Goal: Information Seeking & Learning: Find specific fact

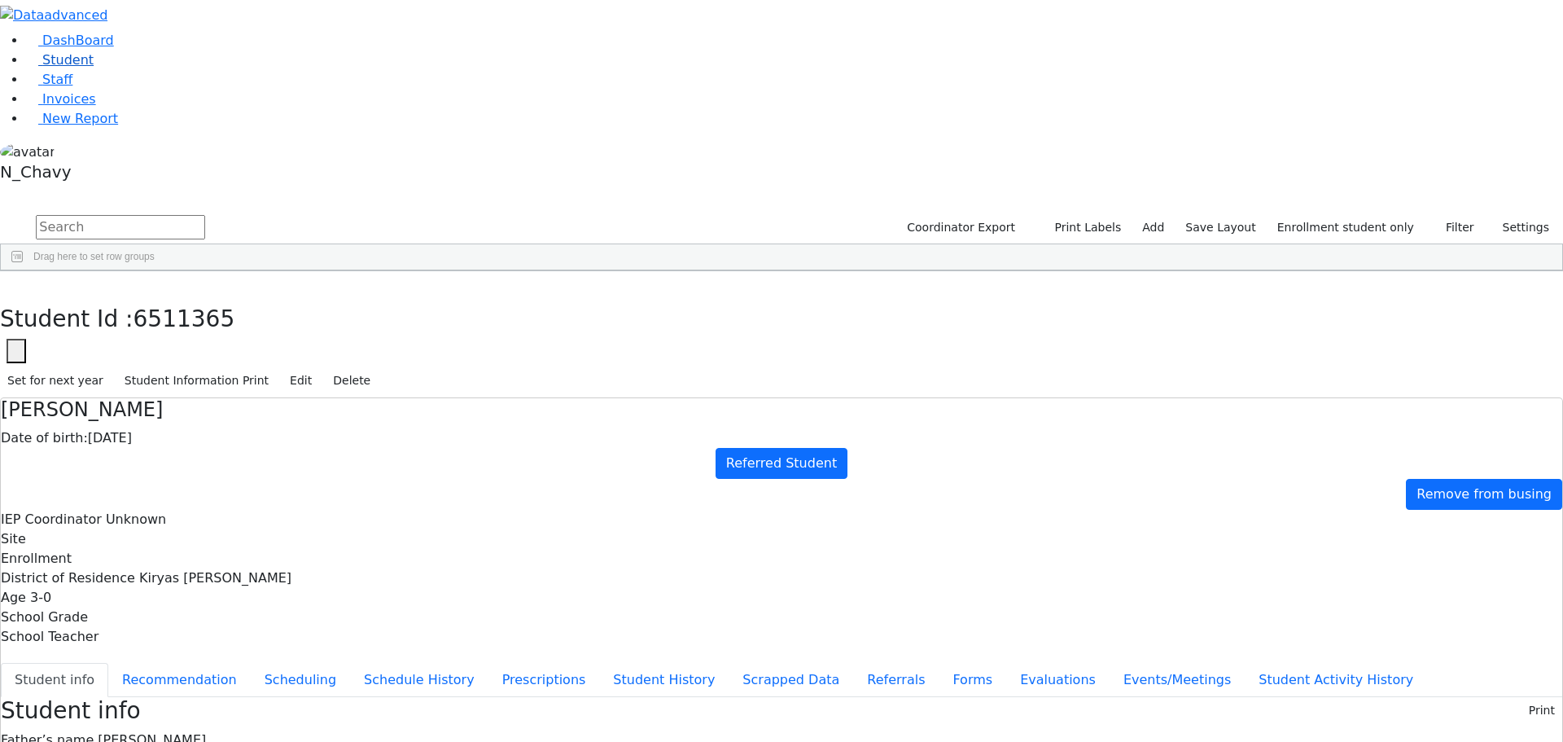
click at [94, 68] on link "Student" at bounding box center [60, 59] width 68 height 15
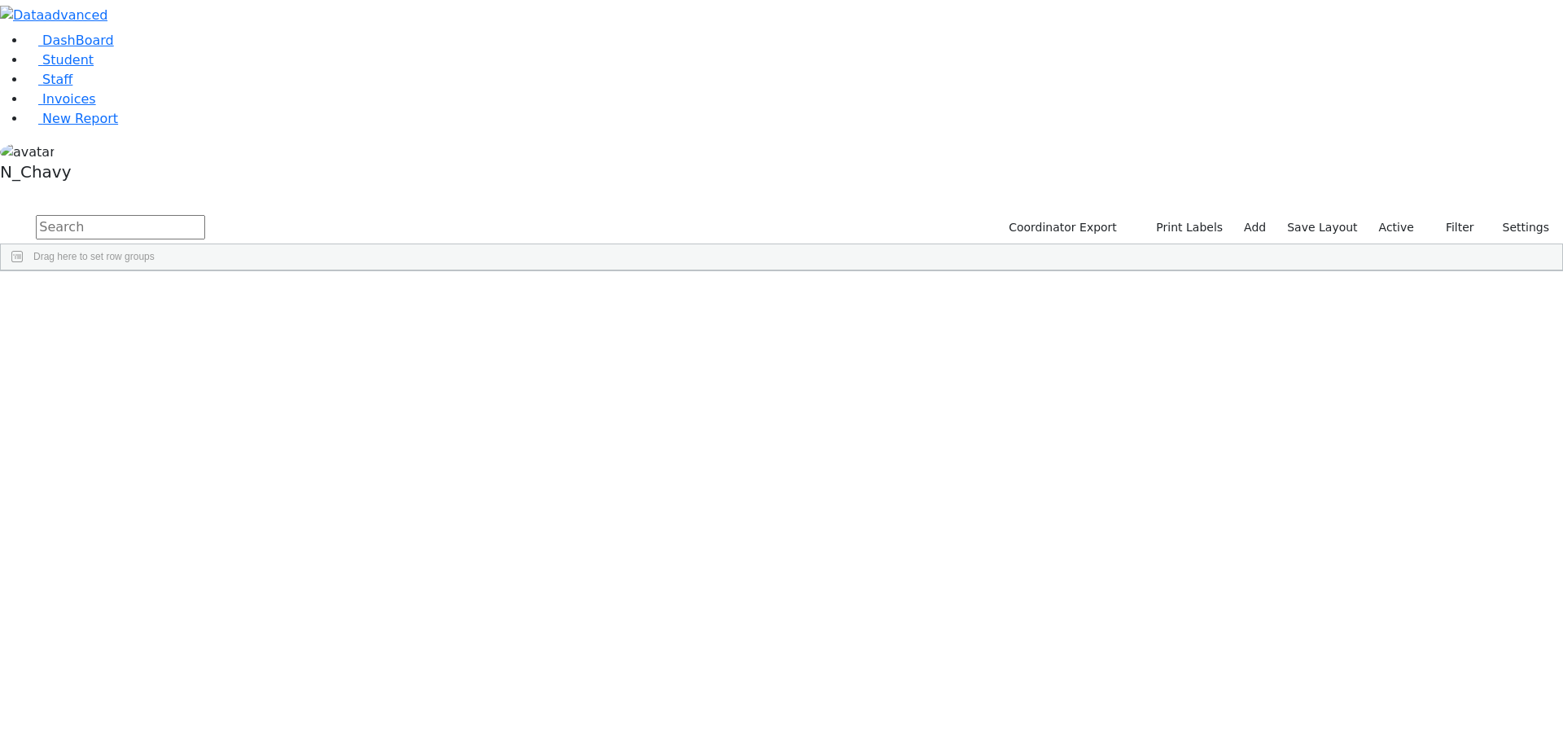
click at [205, 215] on input "text" at bounding box center [120, 227] width 169 height 24
type input "fried"
click at [167, 366] on div "Fried" at bounding box center [125, 377] width 84 height 23
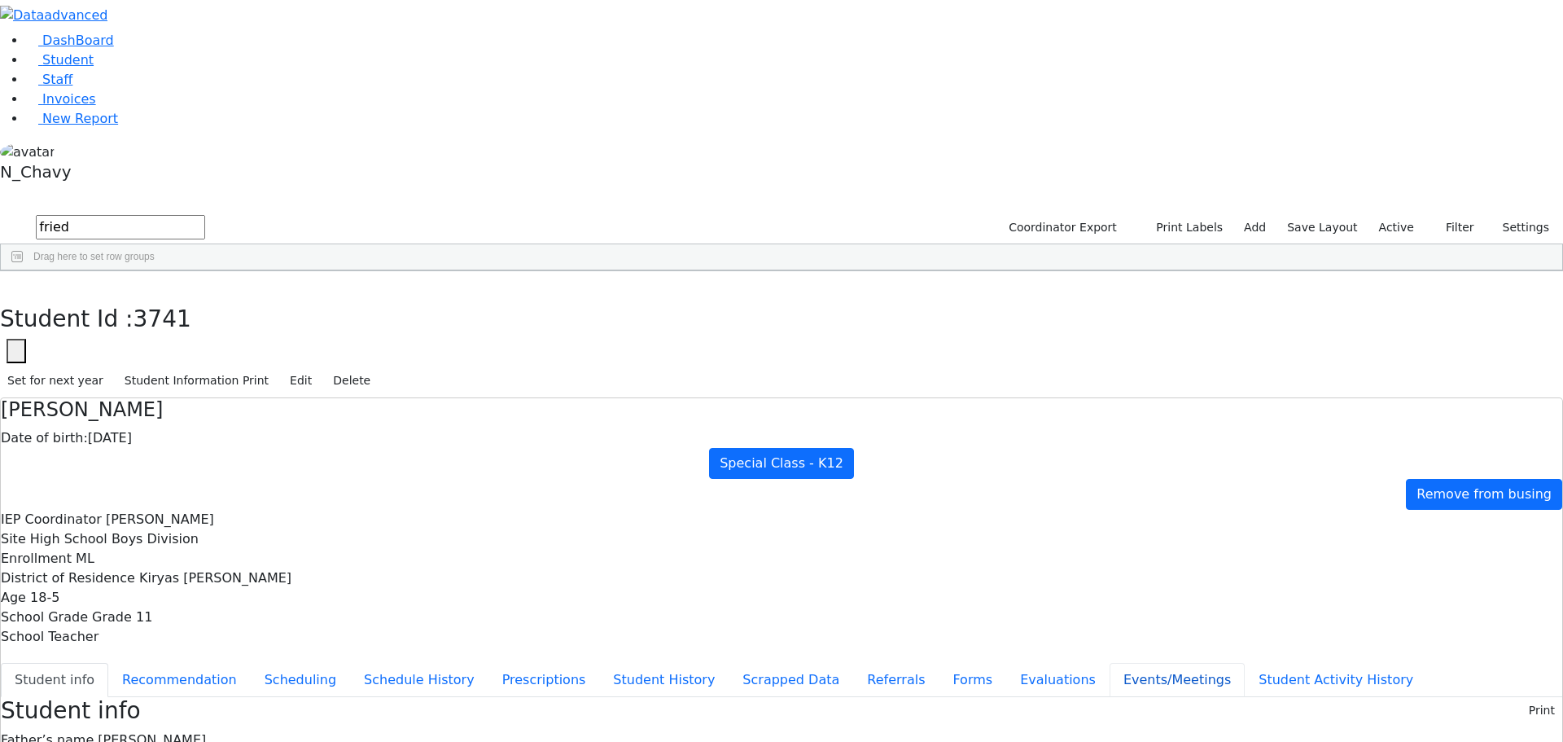
click at [1110, 663] on button "Events/Meetings" at bounding box center [1177, 680] width 135 height 34
drag, startPoint x: 1513, startPoint y: 196, endPoint x: 1193, endPoint y: 258, distance: 325.9
click at [1512, 697] on button "New" at bounding box center [1537, 709] width 50 height 25
type input "2025-09-03"
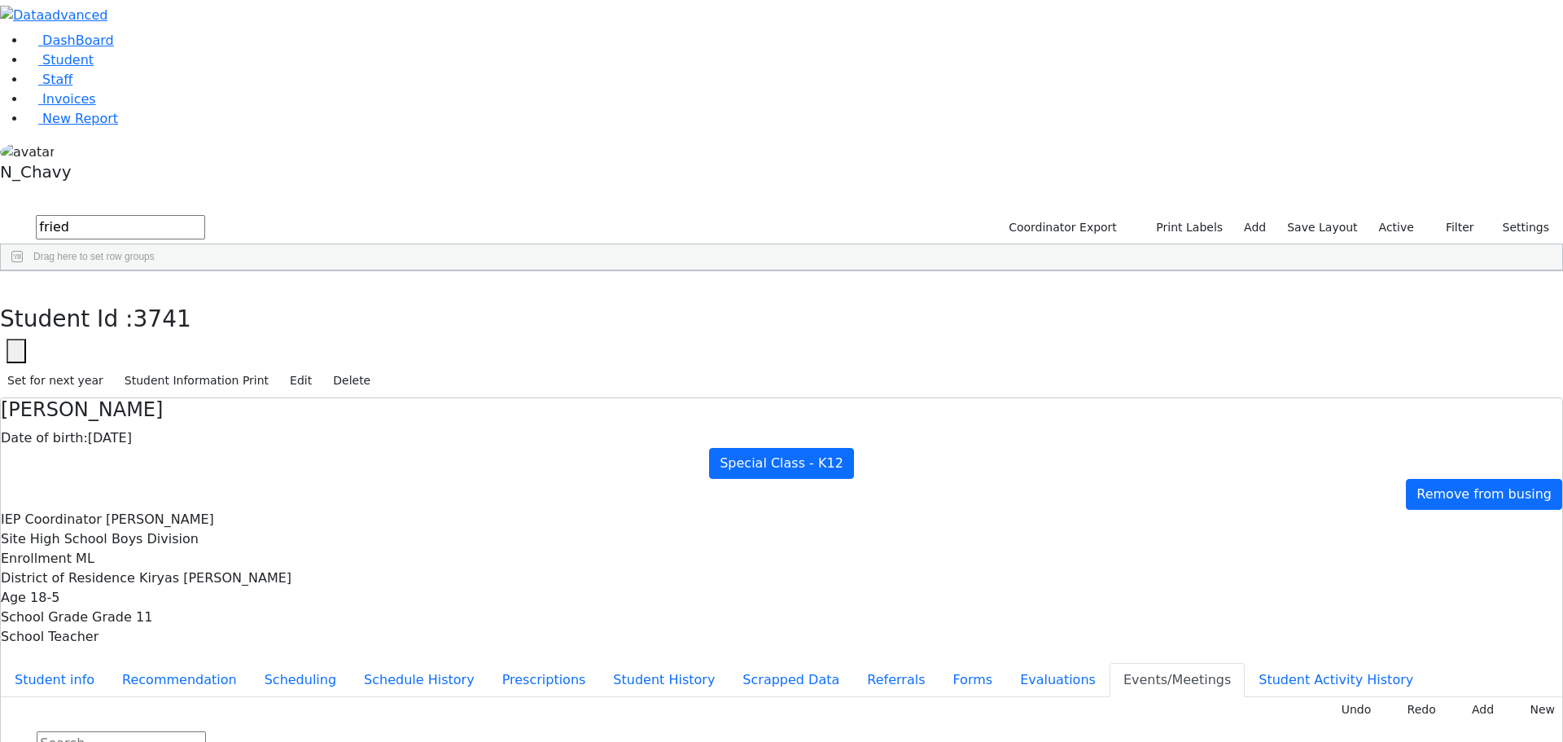
drag, startPoint x: 954, startPoint y: 399, endPoint x: 1016, endPoint y: 342, distance: 84.7
type input "Modify OT Goals"
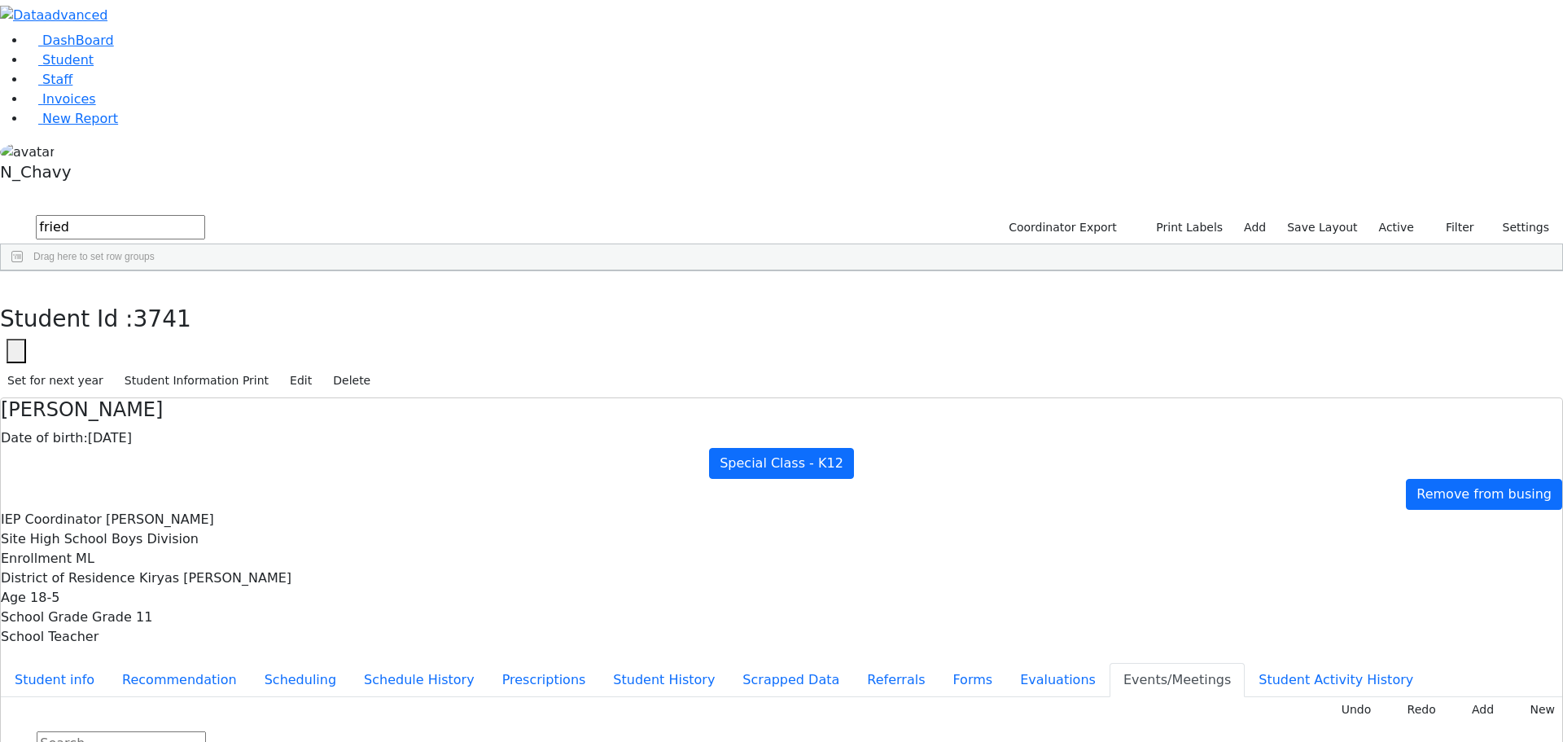
click at [1006, 663] on button "Evaluations" at bounding box center [1057, 680] width 103 height 34
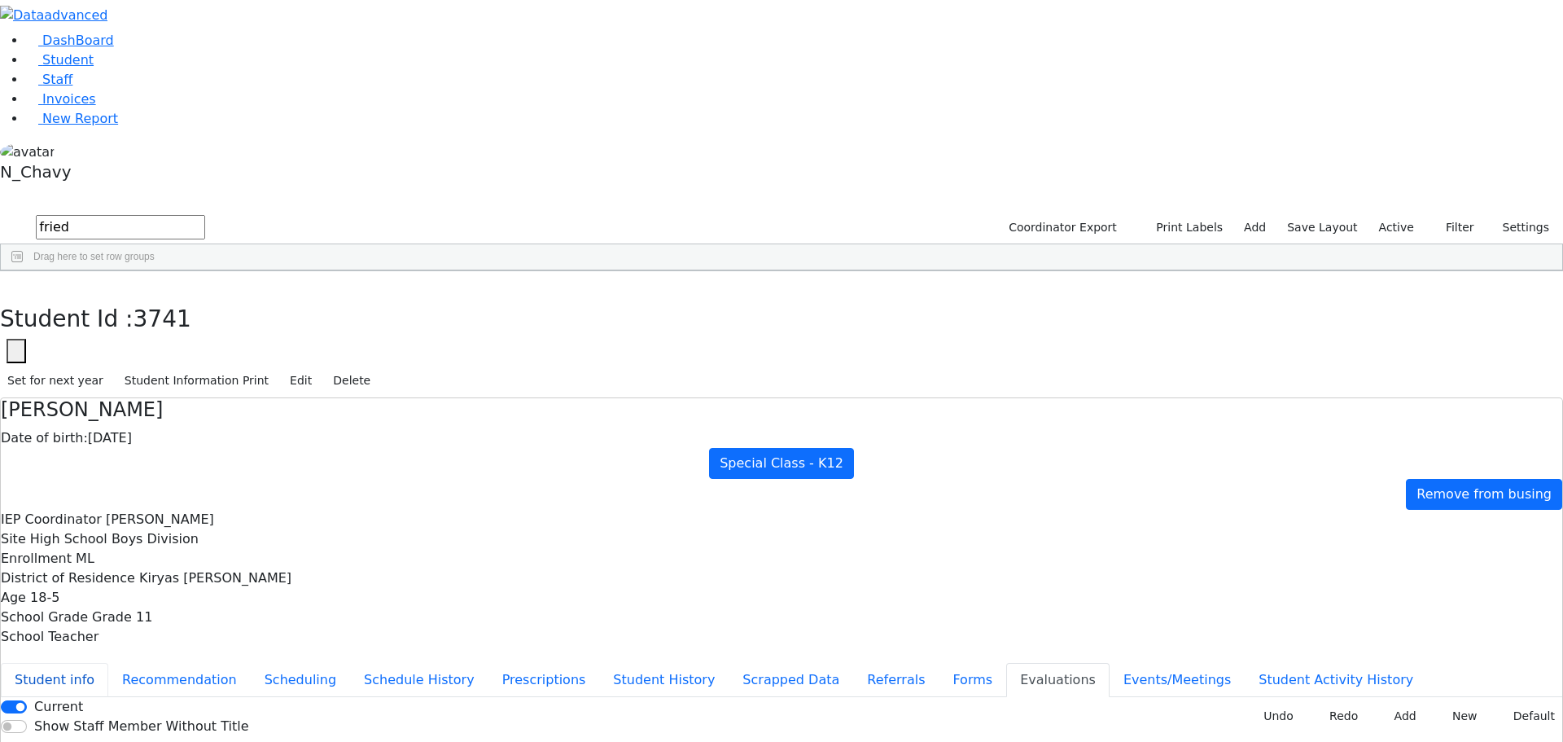
click at [108, 663] on button "Student info" at bounding box center [54, 680] width 107 height 34
click at [16, 283] on icon "button" at bounding box center [11, 288] width 9 height 10
click at [205, 215] on input "fried" at bounding box center [120, 227] width 169 height 24
type input "preschool devi"
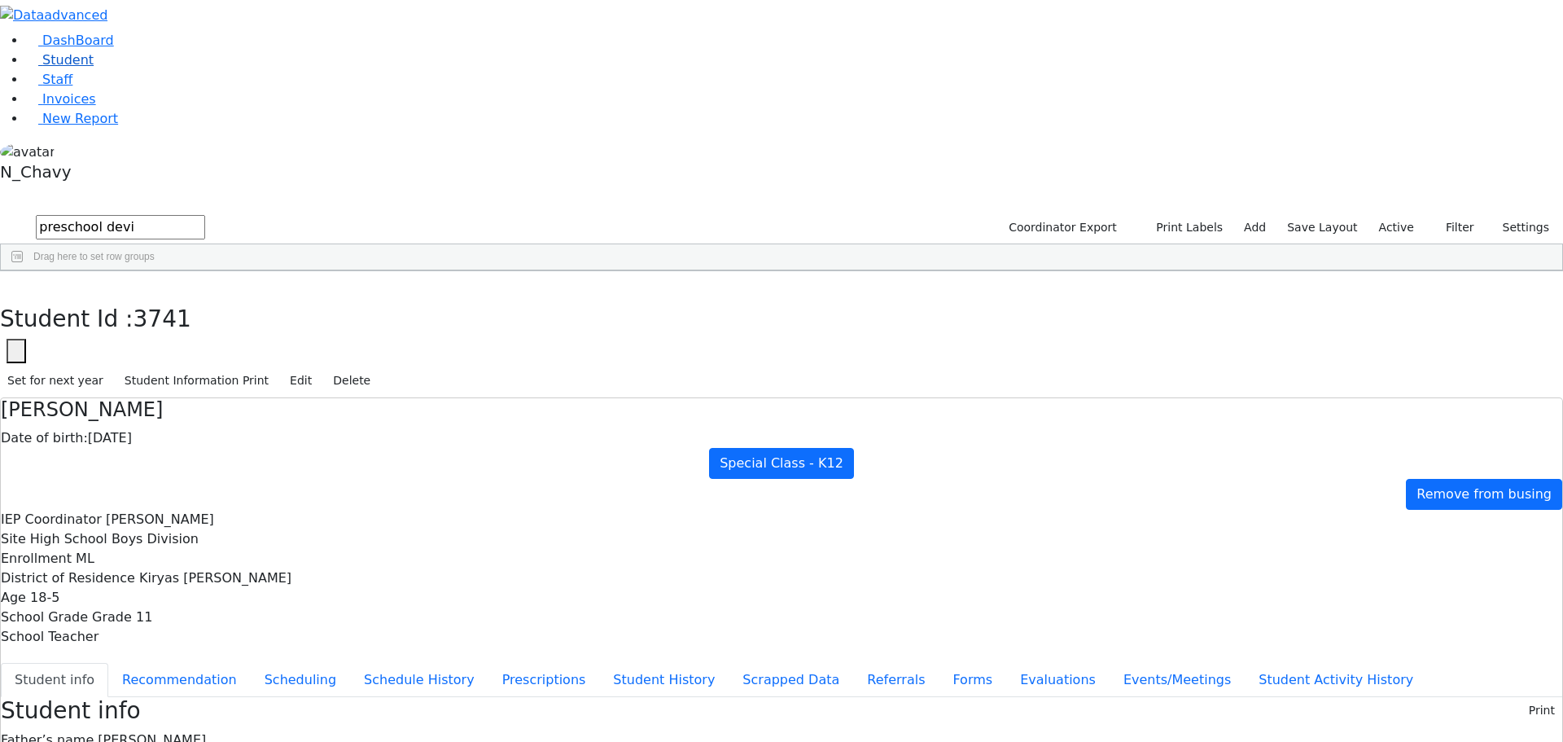
click at [94, 68] on link "Student" at bounding box center [60, 59] width 68 height 15
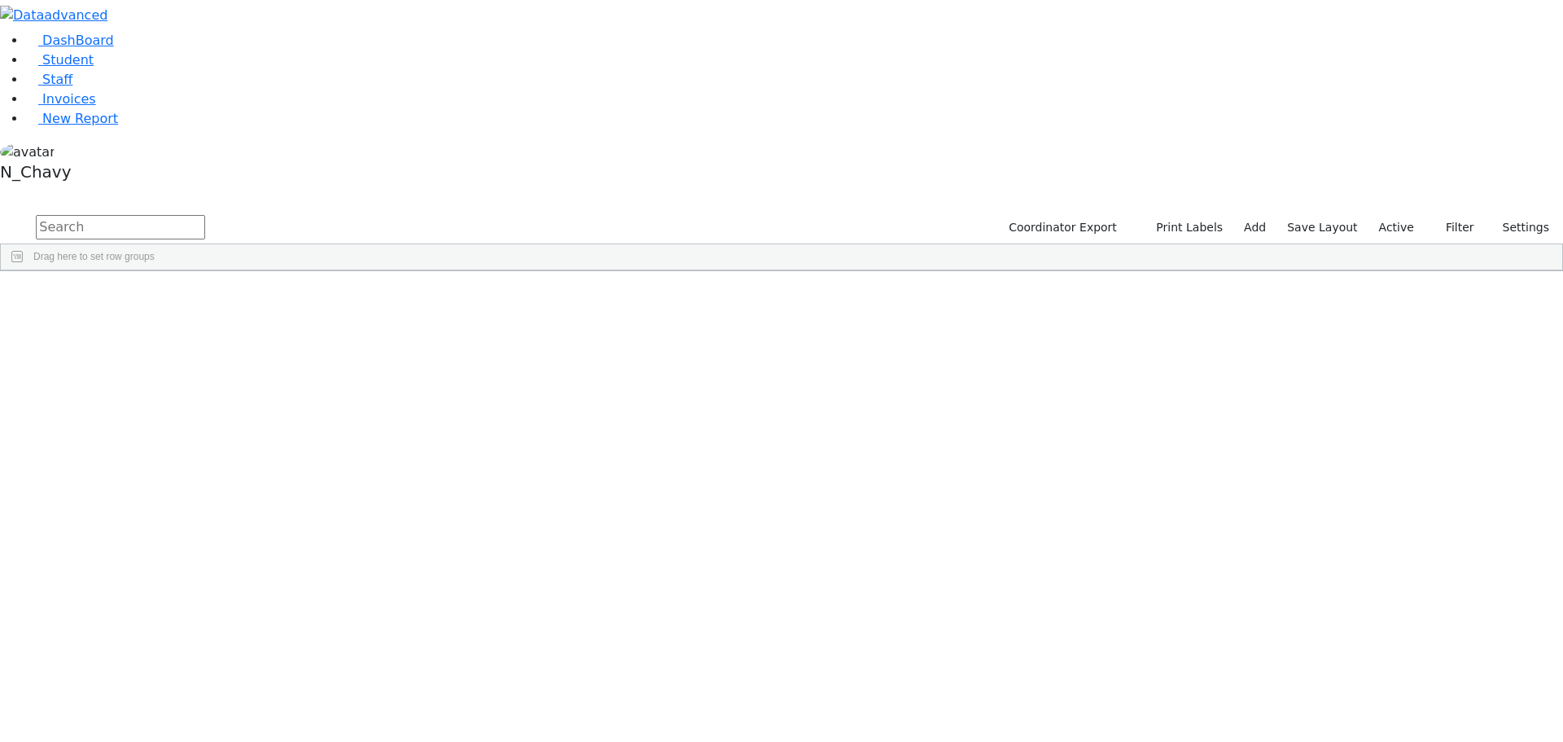
click at [205, 215] on input "text" at bounding box center [120, 227] width 169 height 24
type input "preschool division"
click at [563, 270] on div "Program Type" at bounding box center [537, 283] width 51 height 26
click at [563, 277] on span at bounding box center [556, 283] width 13 height 13
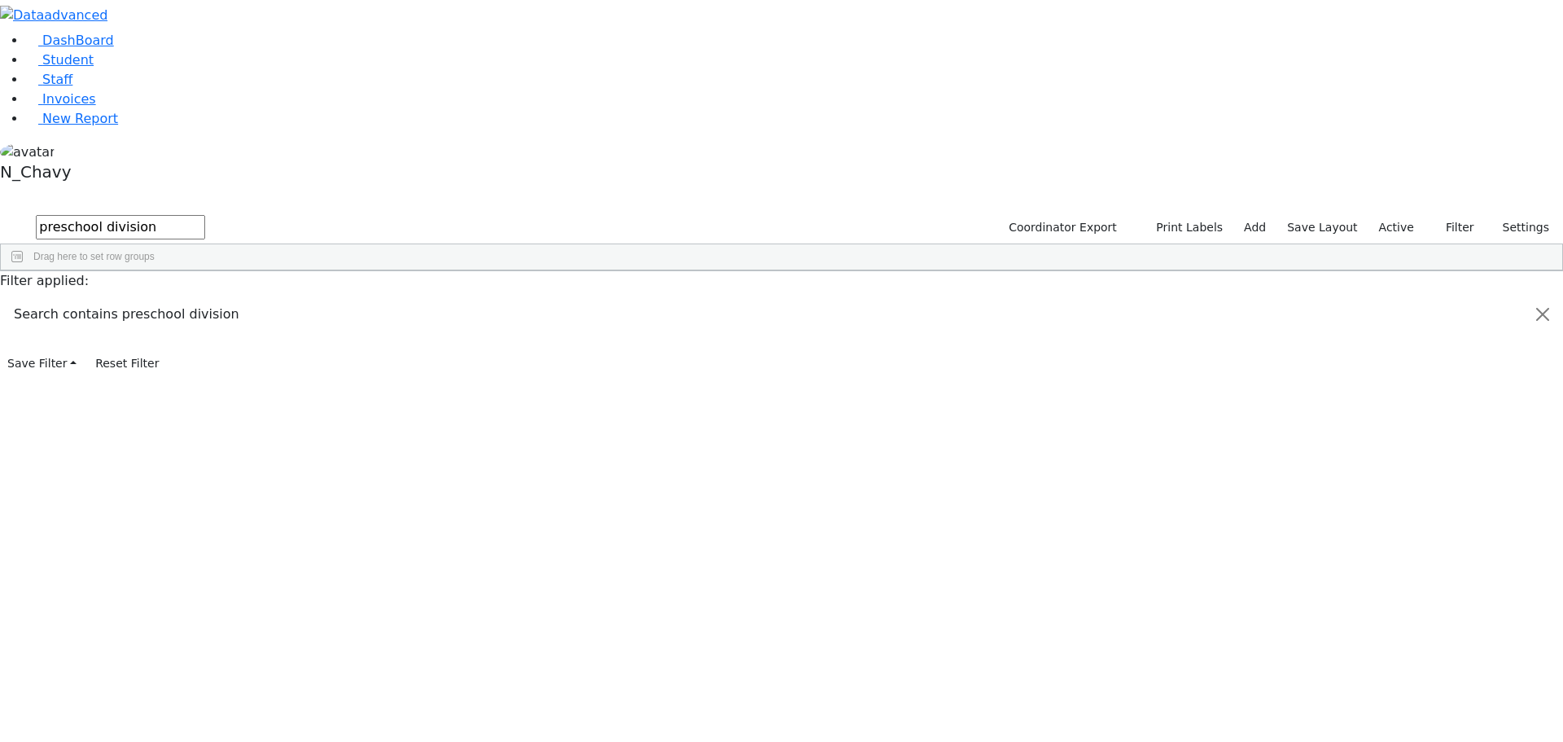
click at [577, 277] on span at bounding box center [569, 283] width 13 height 13
click at [625, 279] on span "filter" at bounding box center [618, 285] width 13 height 13
click at [585, 392] on input "checkbox" at bounding box center [578, 398] width 13 height 13
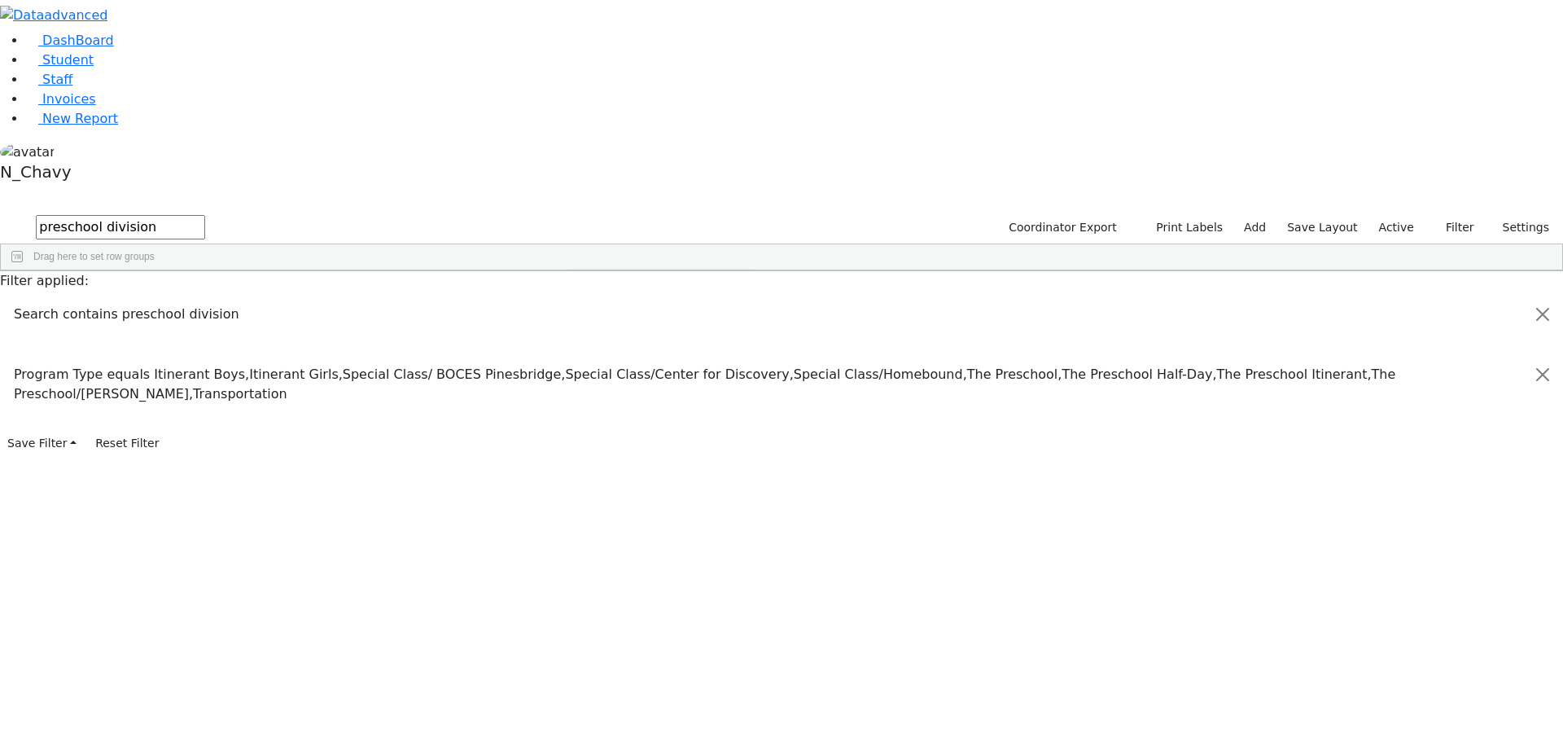
click at [585, 431] on input "checkbox" at bounding box center [578, 437] width 13 height 13
click at [537, 517] on div "6511228 [PERSON_NAME] [DATE] [PERSON_NAME] HR The Preschool [PERSON_NAME] Presc…" at bounding box center [773, 468] width 1545 height 342
drag, startPoint x: 342, startPoint y: 148, endPoint x: 311, endPoint y: 473, distance: 326.4
click at [311, 473] on div "6511228 [PERSON_NAME] [DATE] [PERSON_NAME] HR The Preschool [PERSON_NAME] Presc…" at bounding box center [587, 468] width 1173 height 342
click at [251, 320] on div "[PERSON_NAME]" at bounding box center [209, 331] width 84 height 23
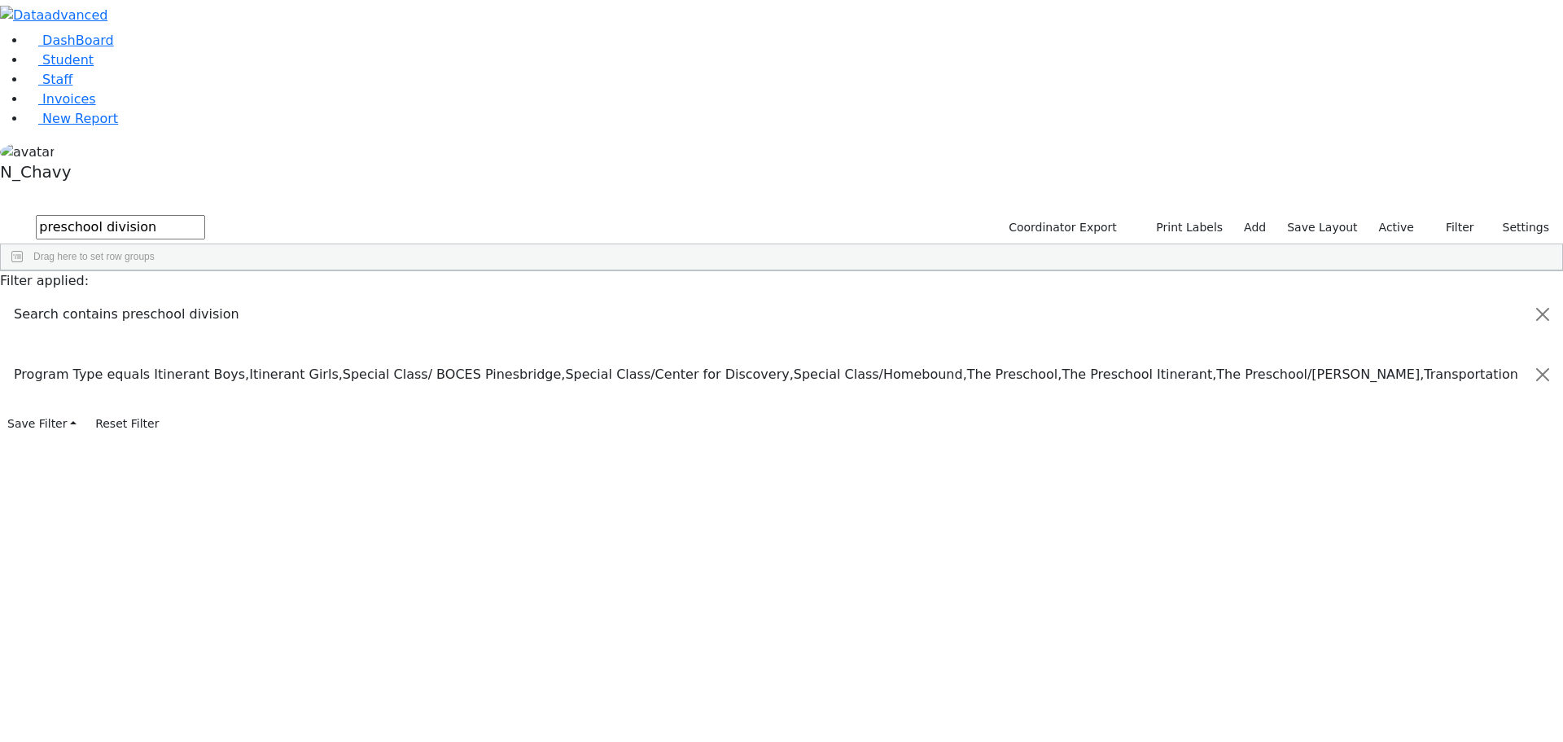
click at [167, 297] on div "[PERSON_NAME]" at bounding box center [125, 308] width 84 height 23
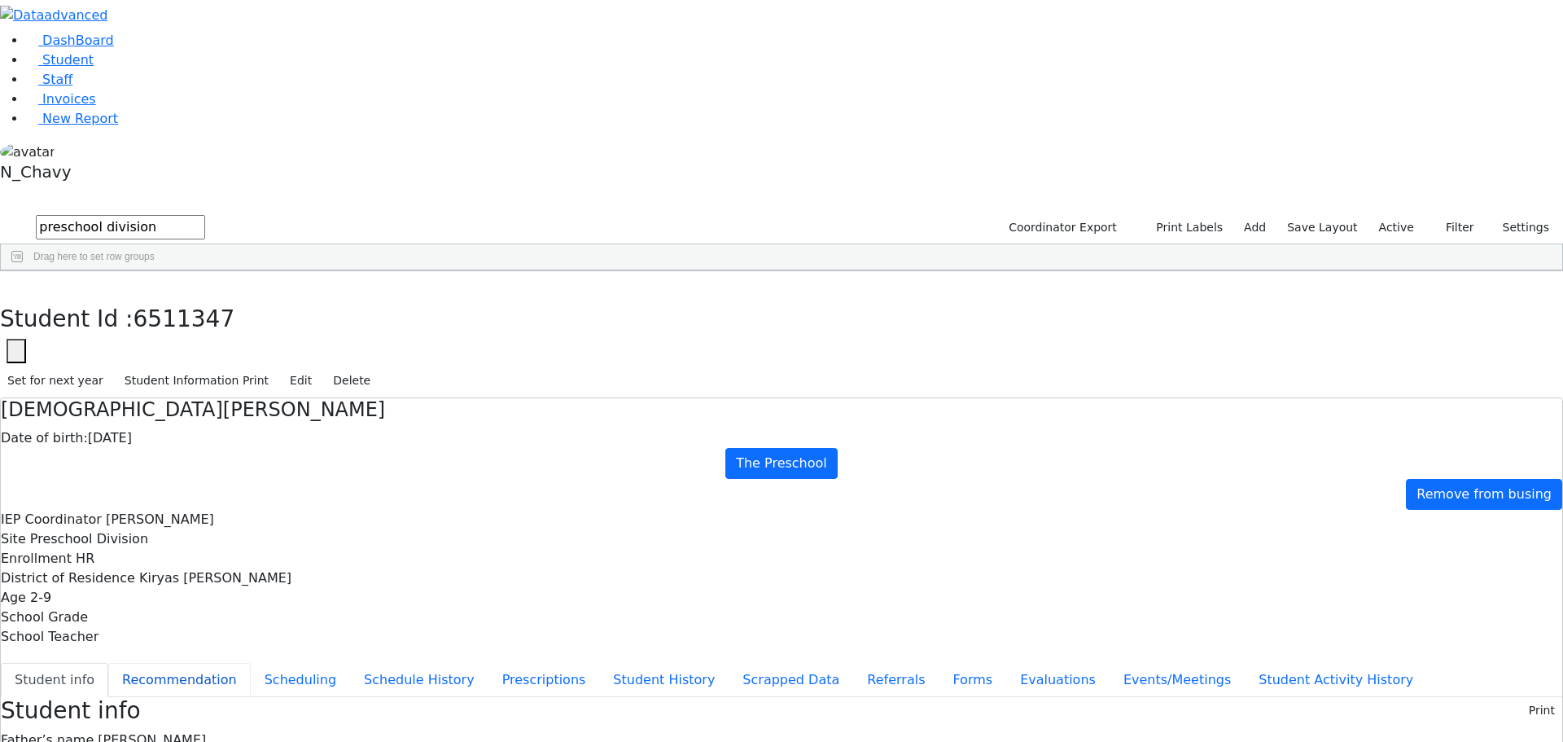
click at [251, 663] on button "Recommendation" at bounding box center [179, 680] width 142 height 34
checkbox input "true"
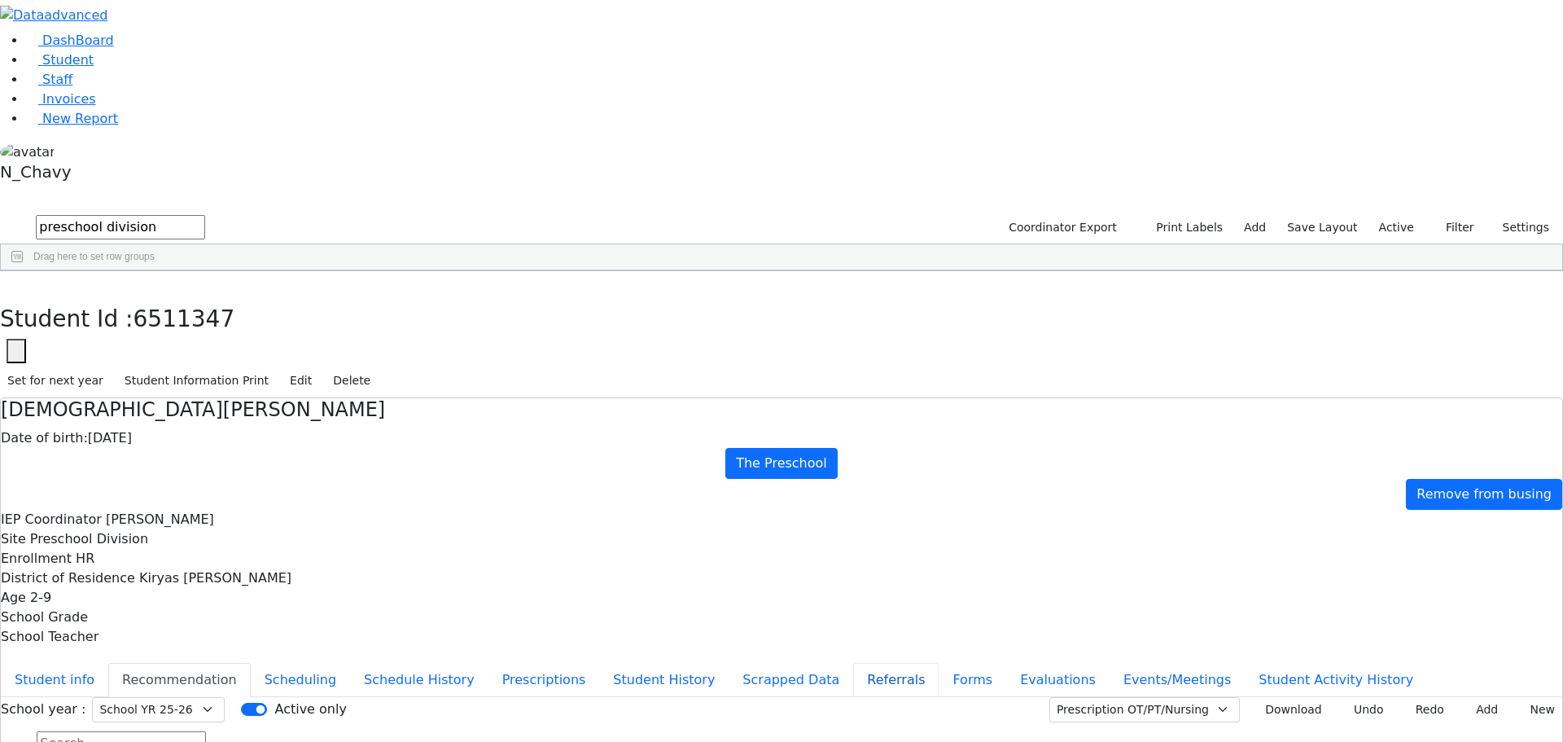
click at [853, 663] on button "Referrals" at bounding box center [895, 680] width 85 height 34
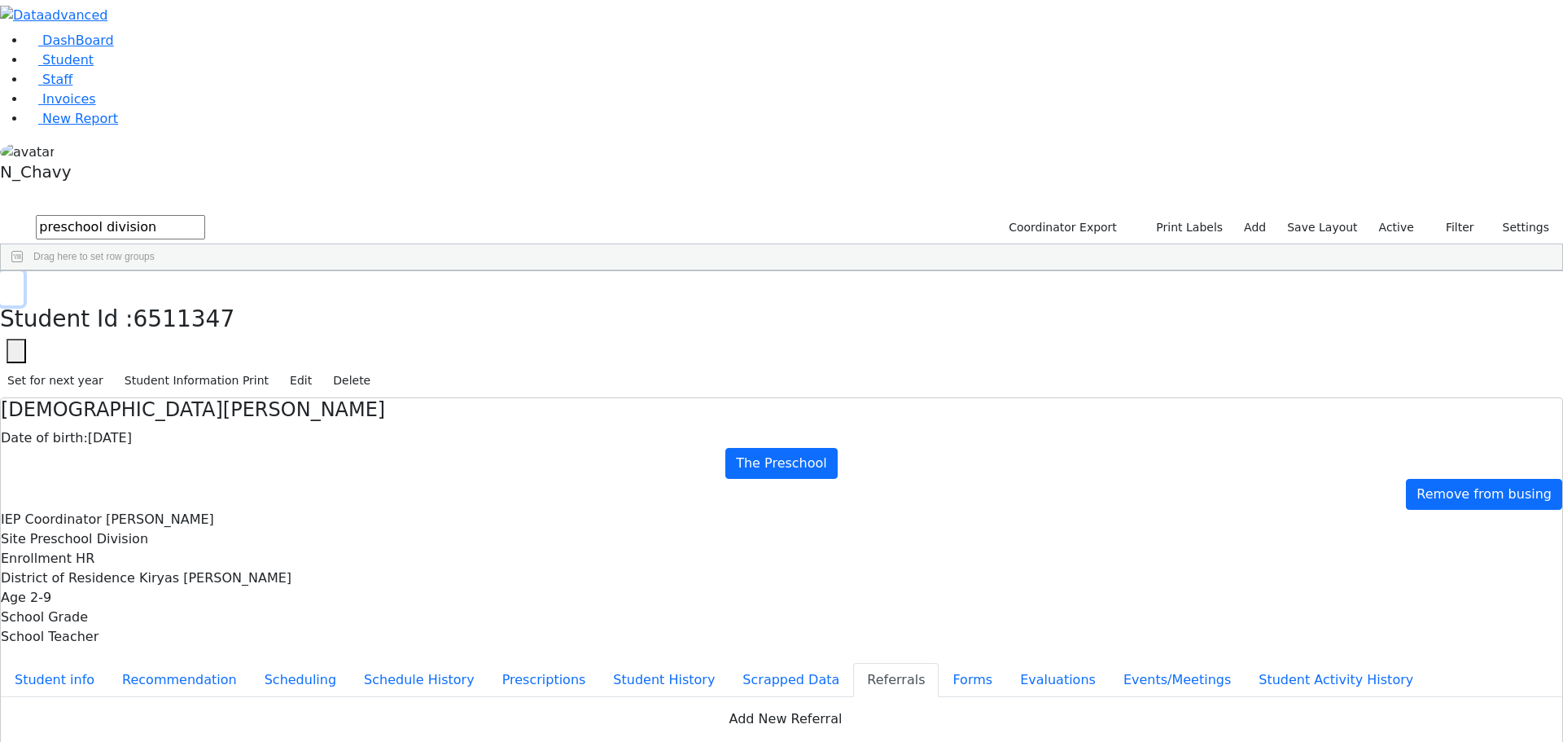
click at [7, 283] on use "button" at bounding box center [7, 283] width 0 height 0
click at [188, 320] on div "[PERSON_NAME]" at bounding box center [140, 331] width 96 height 23
click at [16, 283] on icon "button" at bounding box center [11, 288] width 9 height 10
click at [188, 366] on div "Lev" at bounding box center [140, 377] width 96 height 23
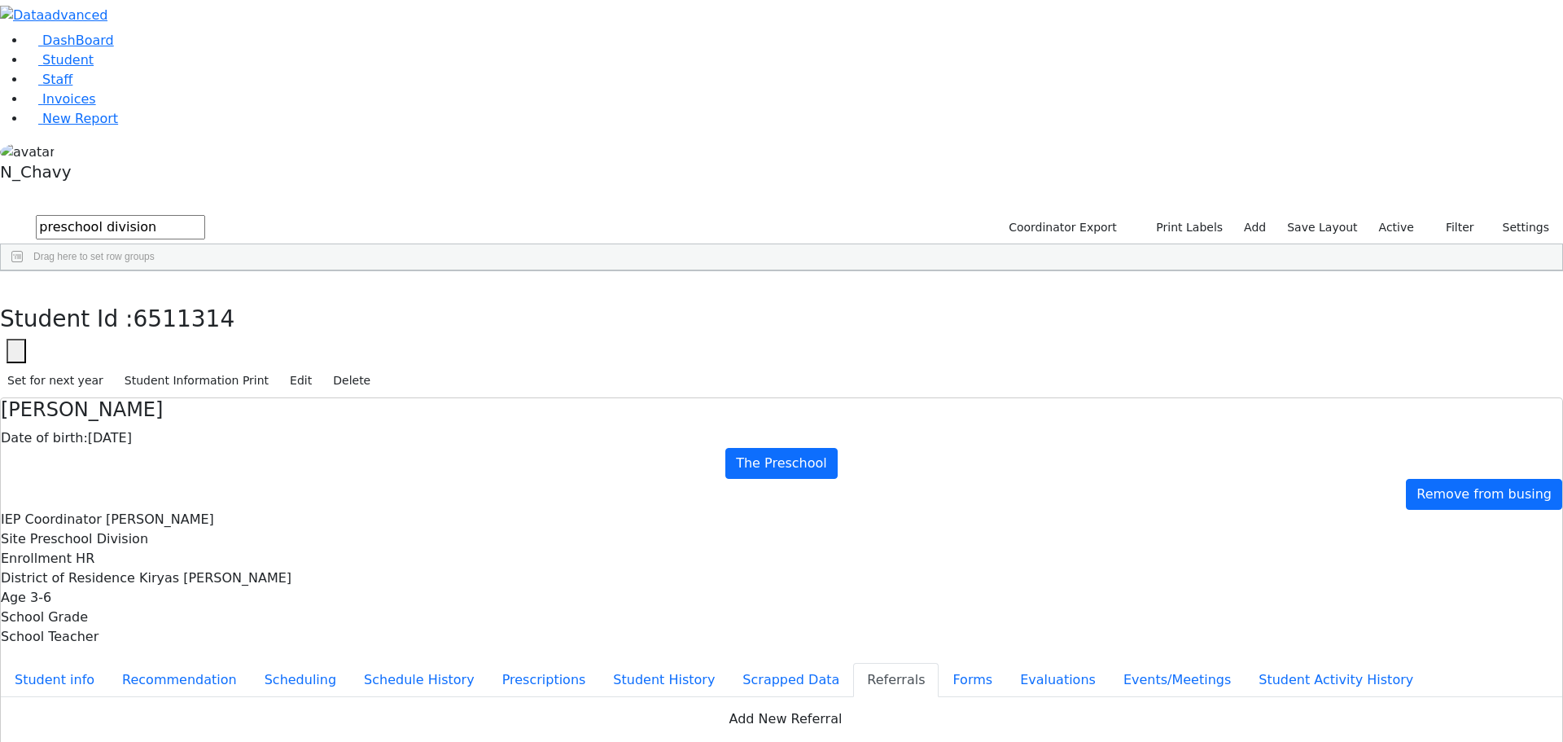
click at [188, 366] on div "Lev" at bounding box center [140, 377] width 96 height 23
click at [24, 271] on button "button" at bounding box center [12, 288] width 24 height 34
click at [188, 457] on div "[PERSON_NAME]" at bounding box center [140, 468] width 96 height 23
click at [16, 283] on icon "button" at bounding box center [11, 288] width 9 height 10
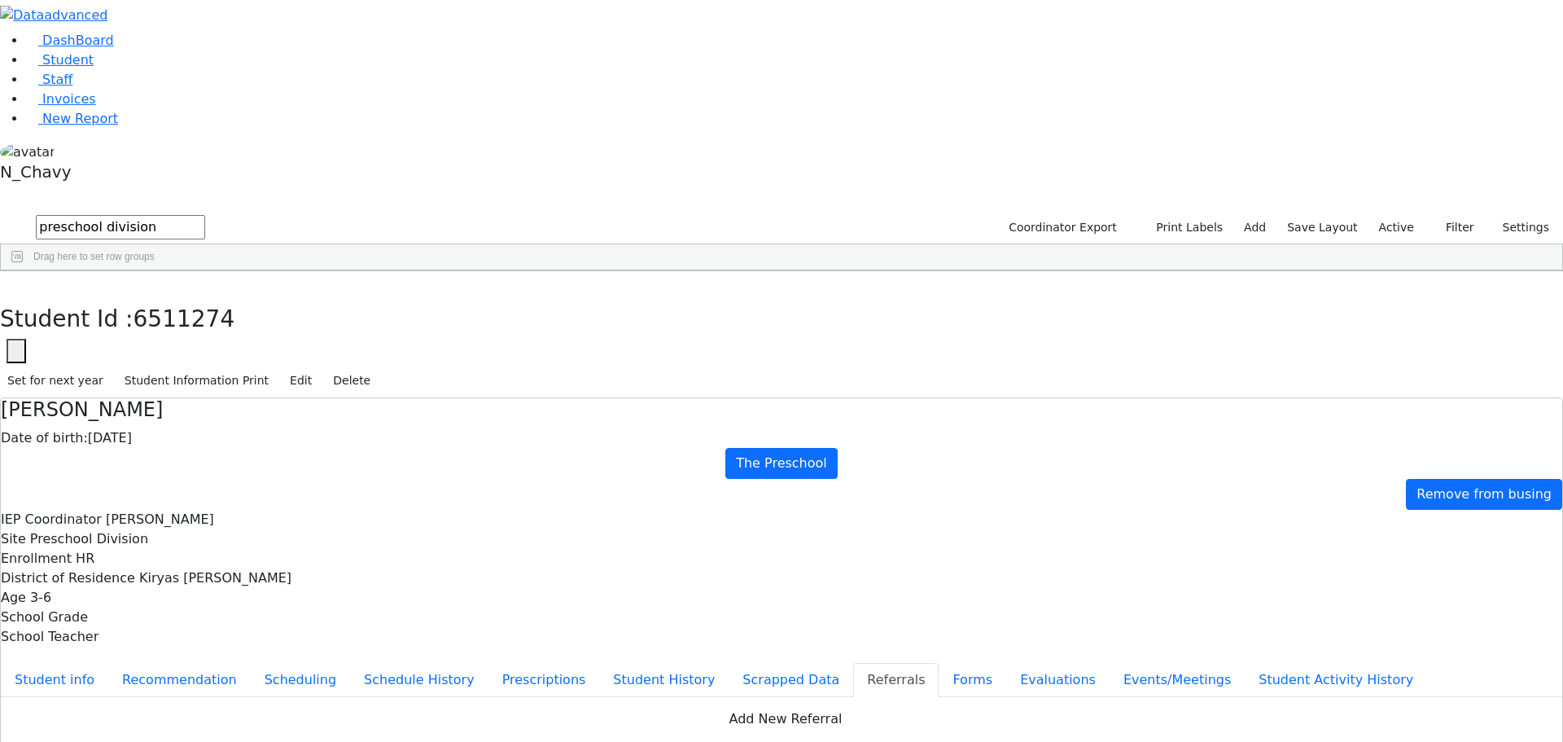
click at [188, 502] on div "Sofer" at bounding box center [140, 513] width 96 height 23
click at [7, 283] on use "button" at bounding box center [7, 283] width 0 height 0
click at [188, 525] on div "[PERSON_NAME]" at bounding box center [140, 536] width 96 height 23
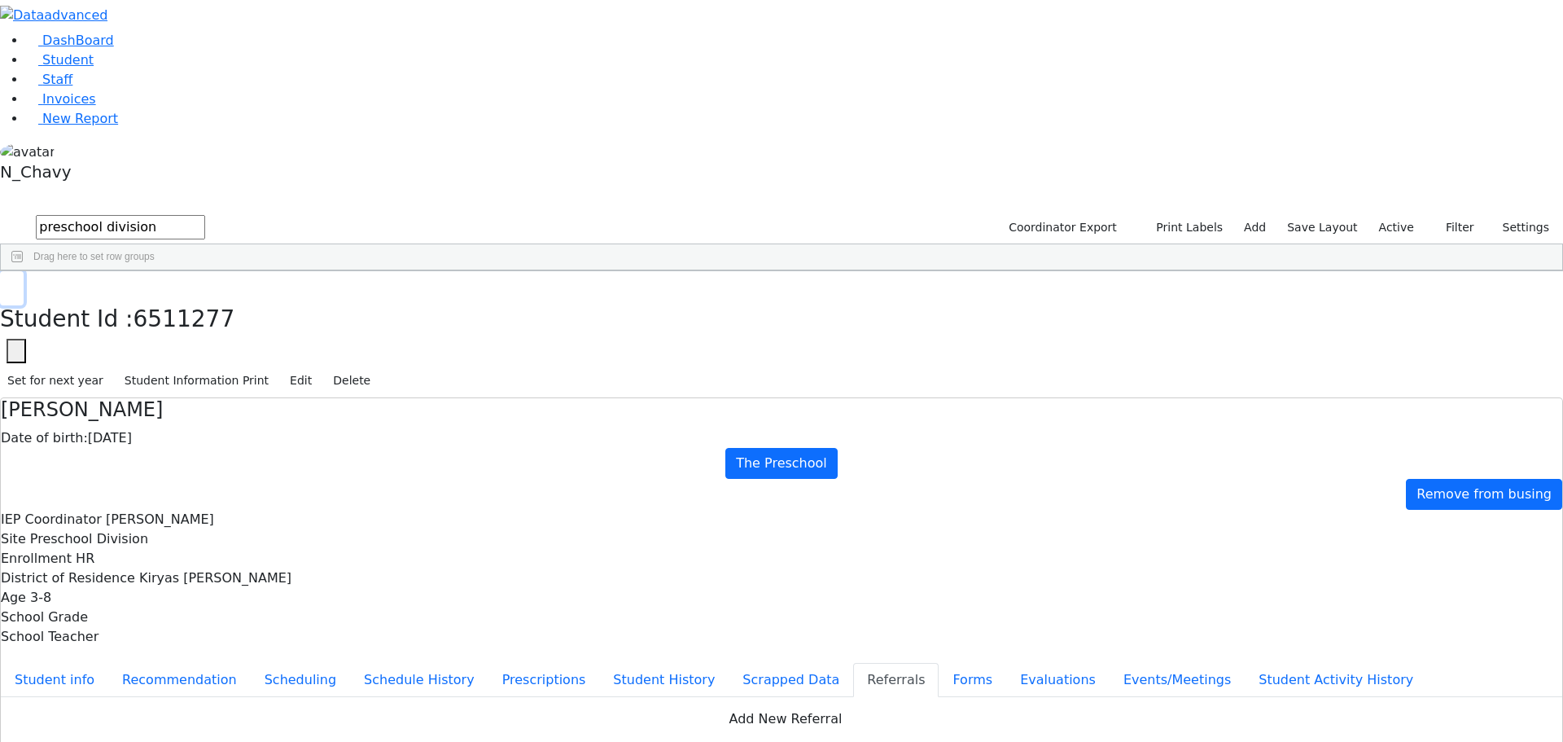
click at [24, 271] on button "button" at bounding box center [12, 288] width 24 height 34
click at [188, 548] on div "Steinfeld" at bounding box center [140, 559] width 96 height 23
click at [16, 283] on icon "button" at bounding box center [11, 288] width 9 height 10
click at [284, 343] on div "Chavy" at bounding box center [236, 354] width 96 height 23
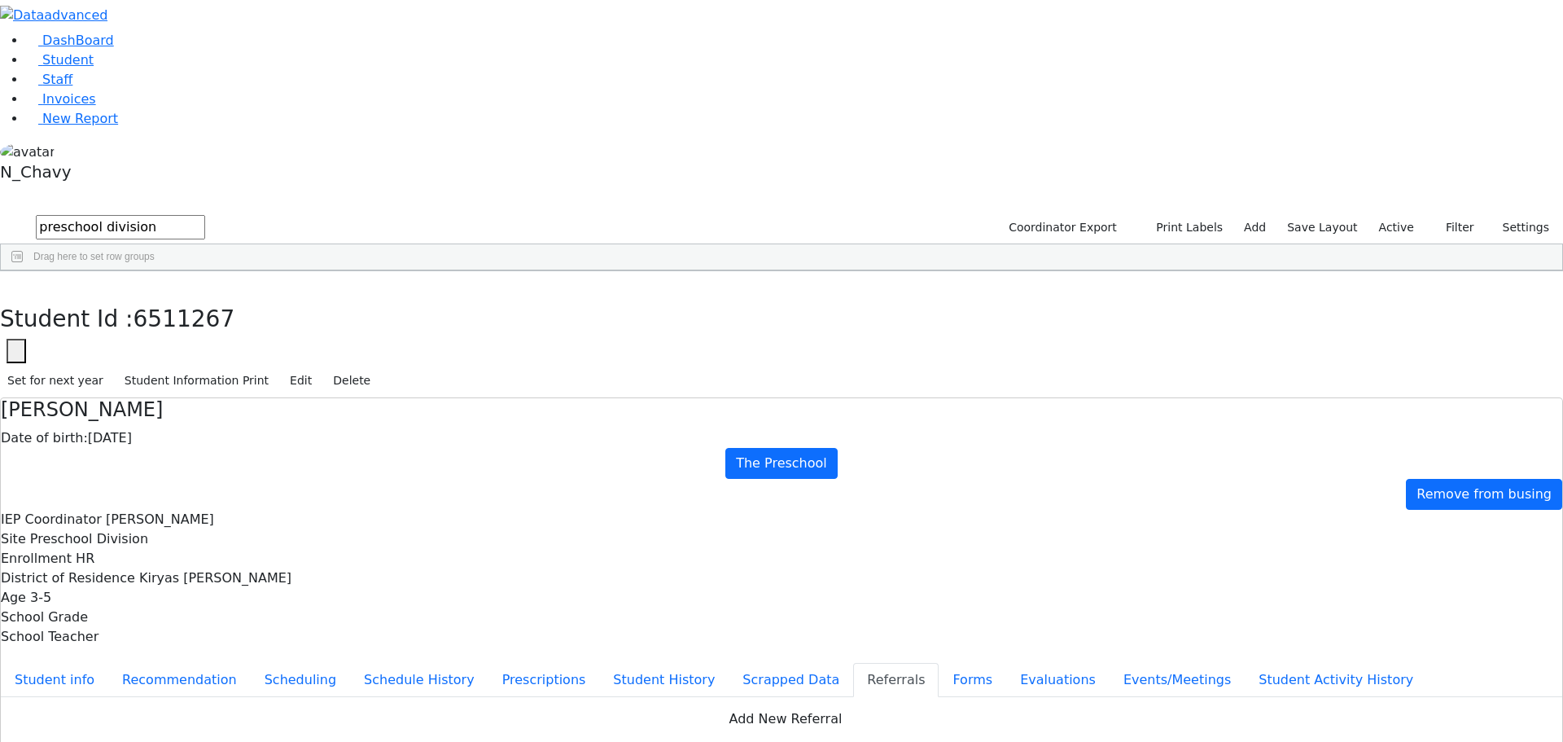
click at [284, 343] on div "Chavy" at bounding box center [236, 354] width 96 height 23
click at [7, 283] on use "button" at bounding box center [7, 283] width 0 height 0
click at [284, 388] on div "Shimon" at bounding box center [236, 399] width 96 height 23
click at [16, 283] on icon "button" at bounding box center [11, 288] width 9 height 10
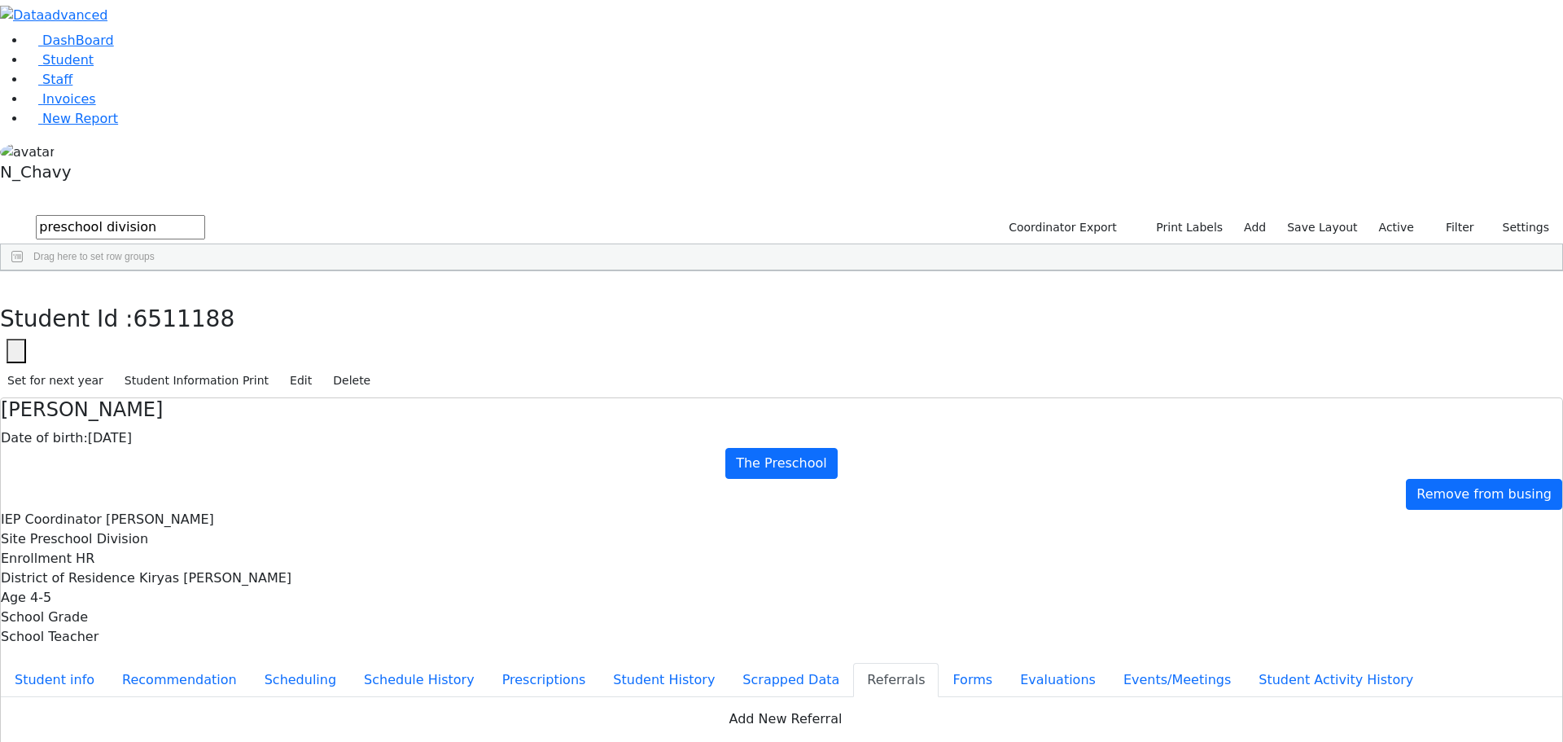
click at [284, 411] on div "[PERSON_NAME]" at bounding box center [236, 422] width 96 height 23
click at [24, 271] on button "button" at bounding box center [12, 288] width 24 height 34
click at [284, 434] on div "Bracha" at bounding box center [236, 445] width 96 height 23
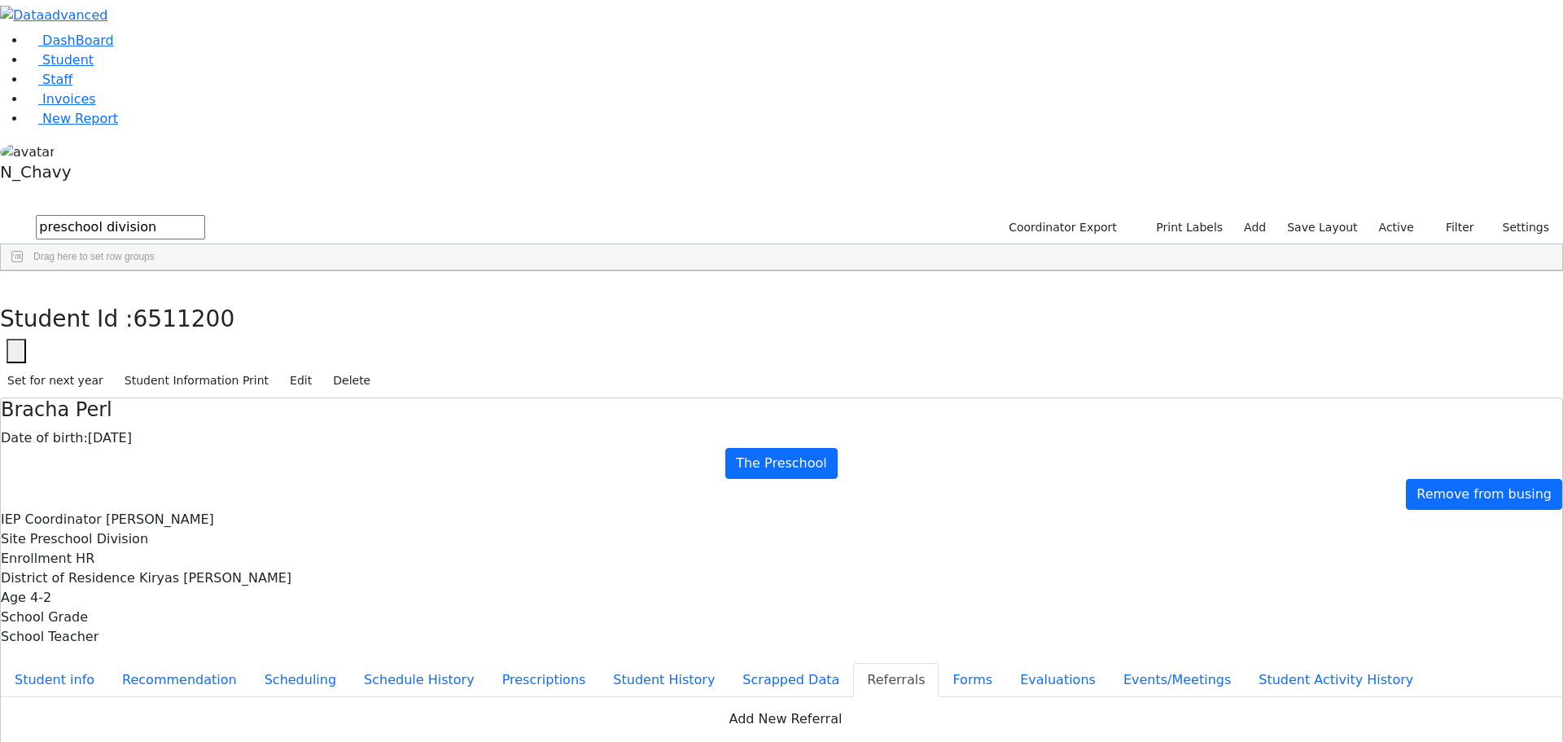
scroll to position [43, 0]
click at [24, 271] on button "button" at bounding box center [12, 288] width 24 height 34
click at [284, 480] on div "Simcha" at bounding box center [236, 491] width 96 height 23
click at [24, 271] on button "button" at bounding box center [12, 288] width 24 height 34
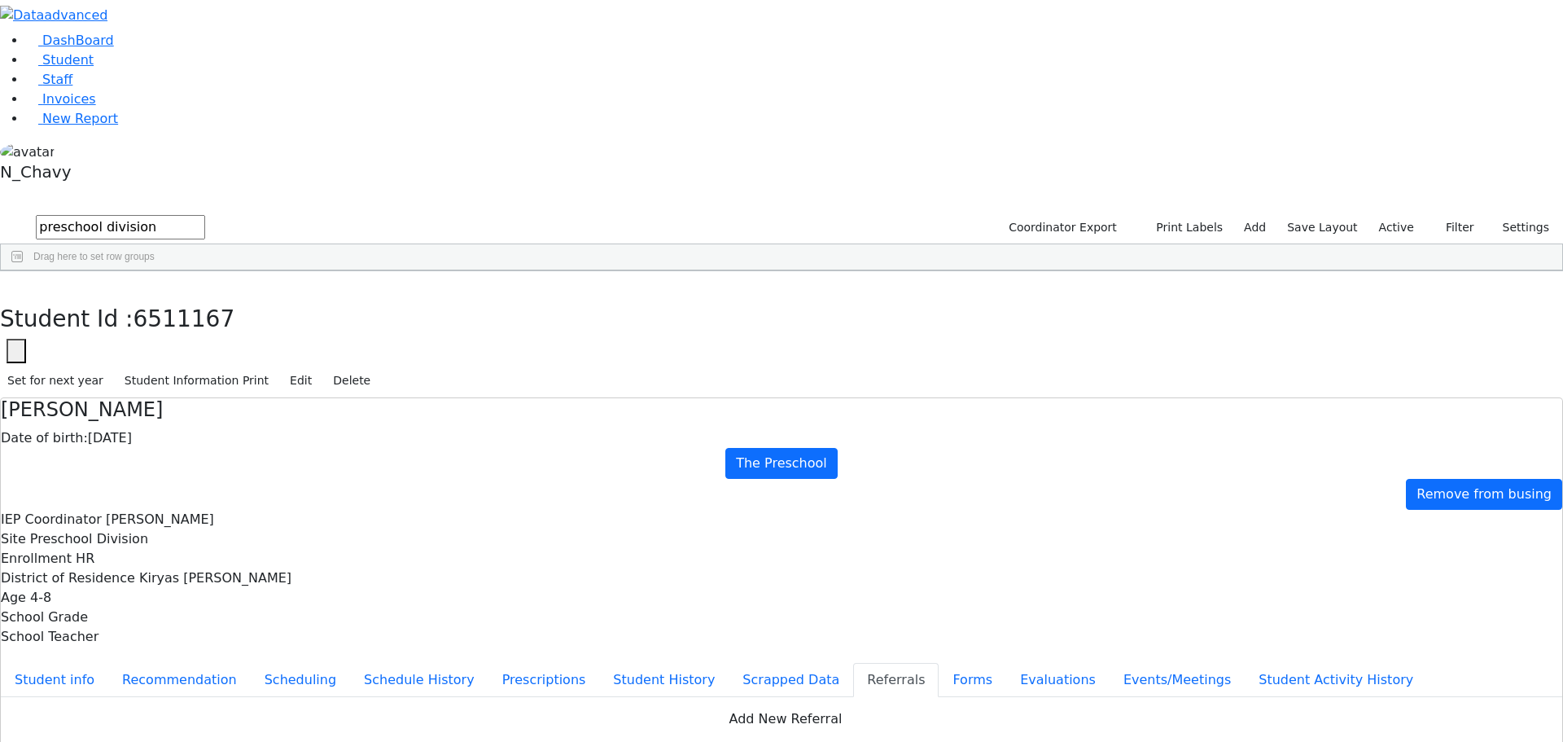
click at [284, 571] on div "[PERSON_NAME]" at bounding box center [236, 582] width 96 height 23
click at [16, 283] on icon "button" at bounding box center [11, 288] width 9 height 10
click at [284, 594] on div "[PERSON_NAME]" at bounding box center [236, 605] width 96 height 23
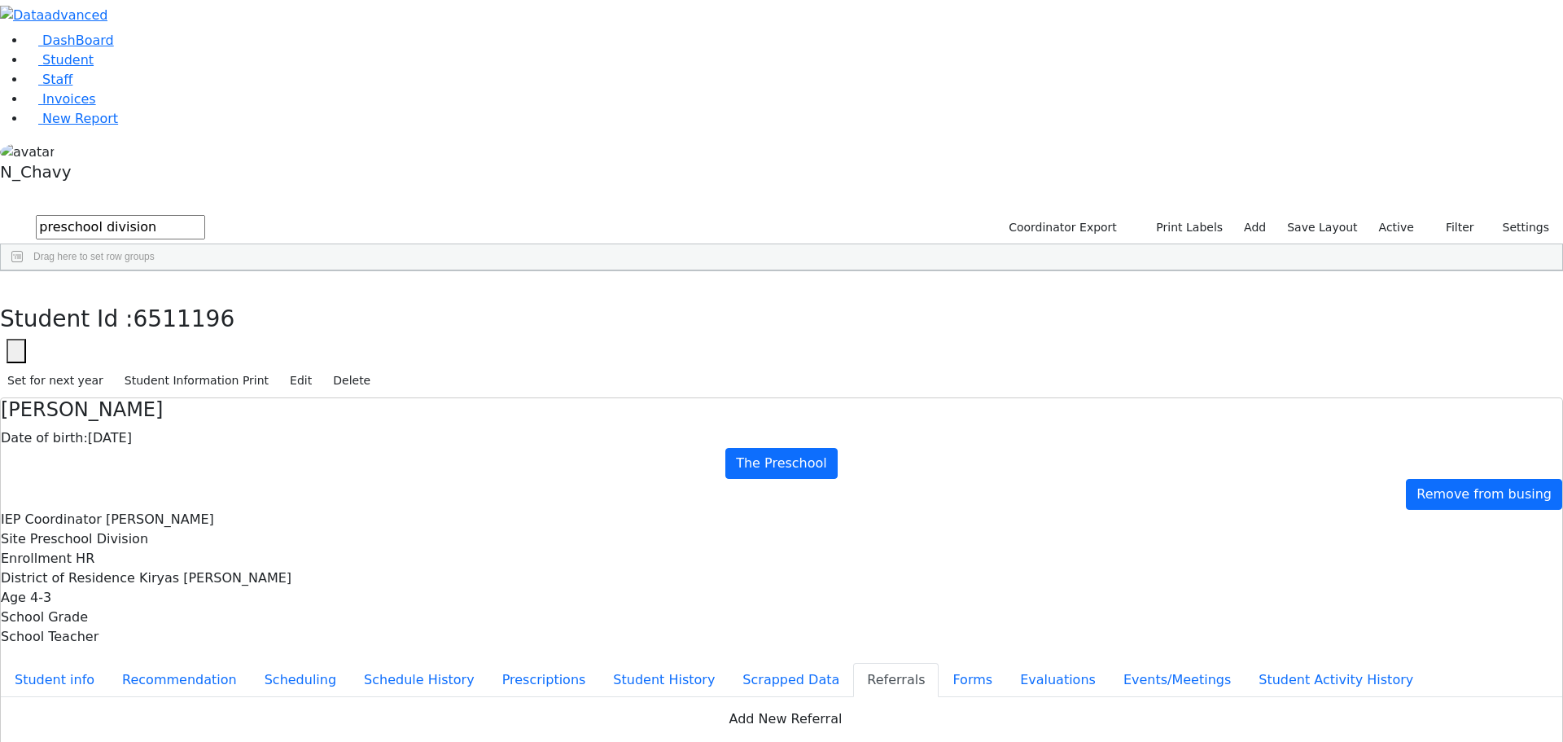
click at [284, 594] on div "[PERSON_NAME]" at bounding box center [236, 605] width 96 height 23
click at [7, 283] on use "button" at bounding box center [7, 283] width 0 height 0
click at [284, 616] on div "[PERSON_NAME]" at bounding box center [236, 627] width 96 height 23
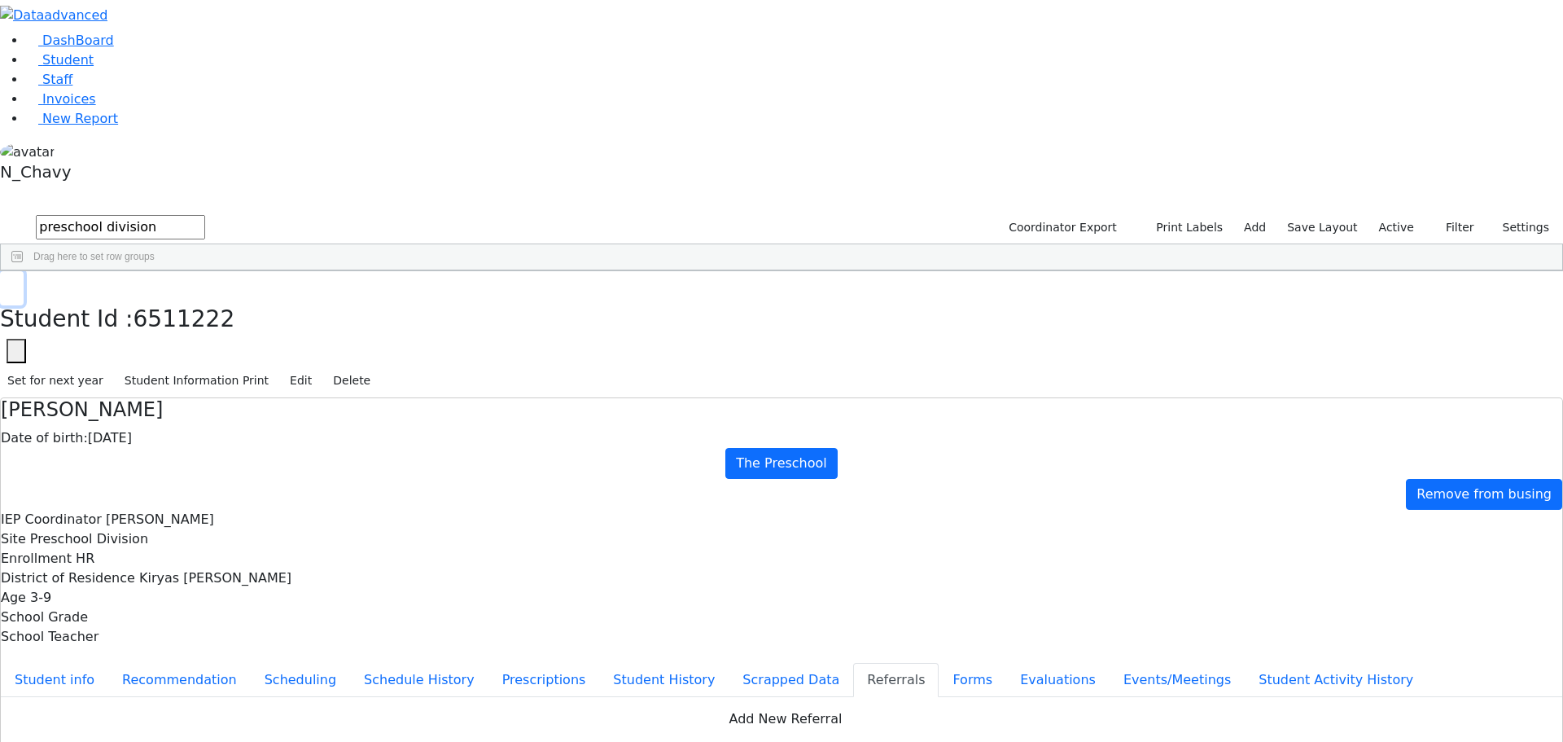
click at [16, 283] on icon "button" at bounding box center [11, 288] width 9 height 10
click at [205, 215] on input "preschool division" at bounding box center [120, 227] width 169 height 24
type input "gold"
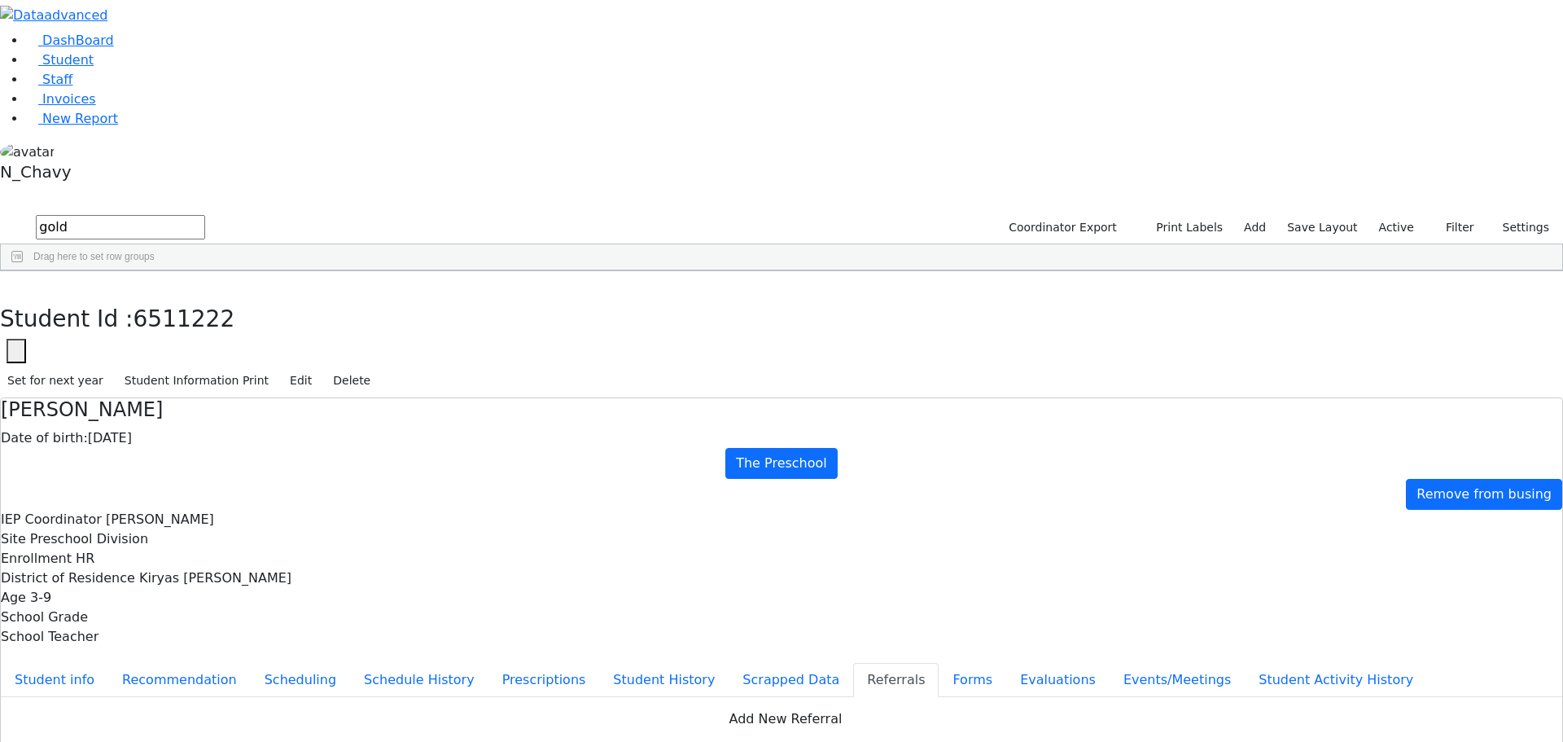
click at [188, 434] on div "[PERSON_NAME]" at bounding box center [140, 445] width 96 height 23
click at [251, 663] on button "Recommendation" at bounding box center [179, 680] width 142 height 34
checkbox input "true"
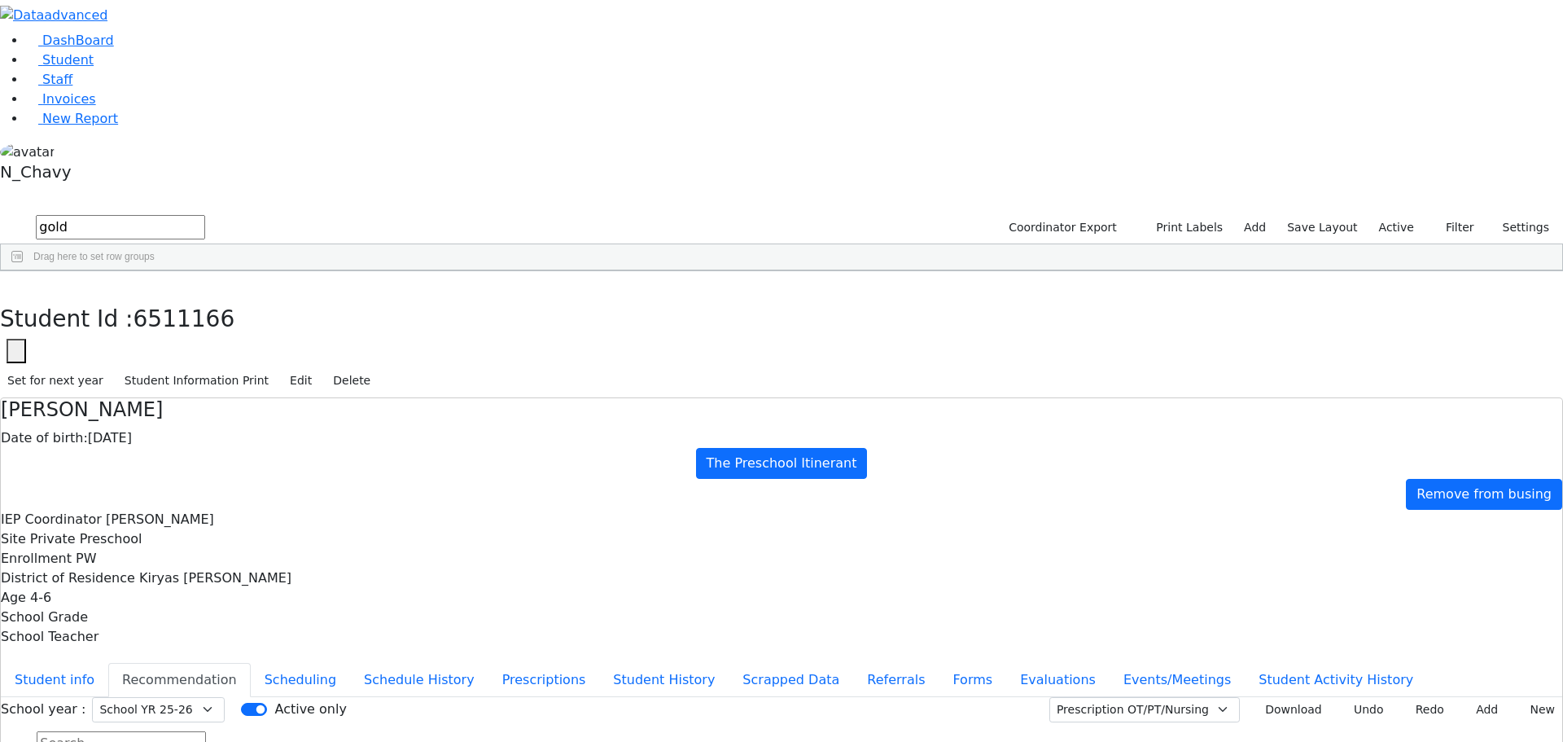
click at [350, 663] on button "Scheduling" at bounding box center [300, 680] width 99 height 34
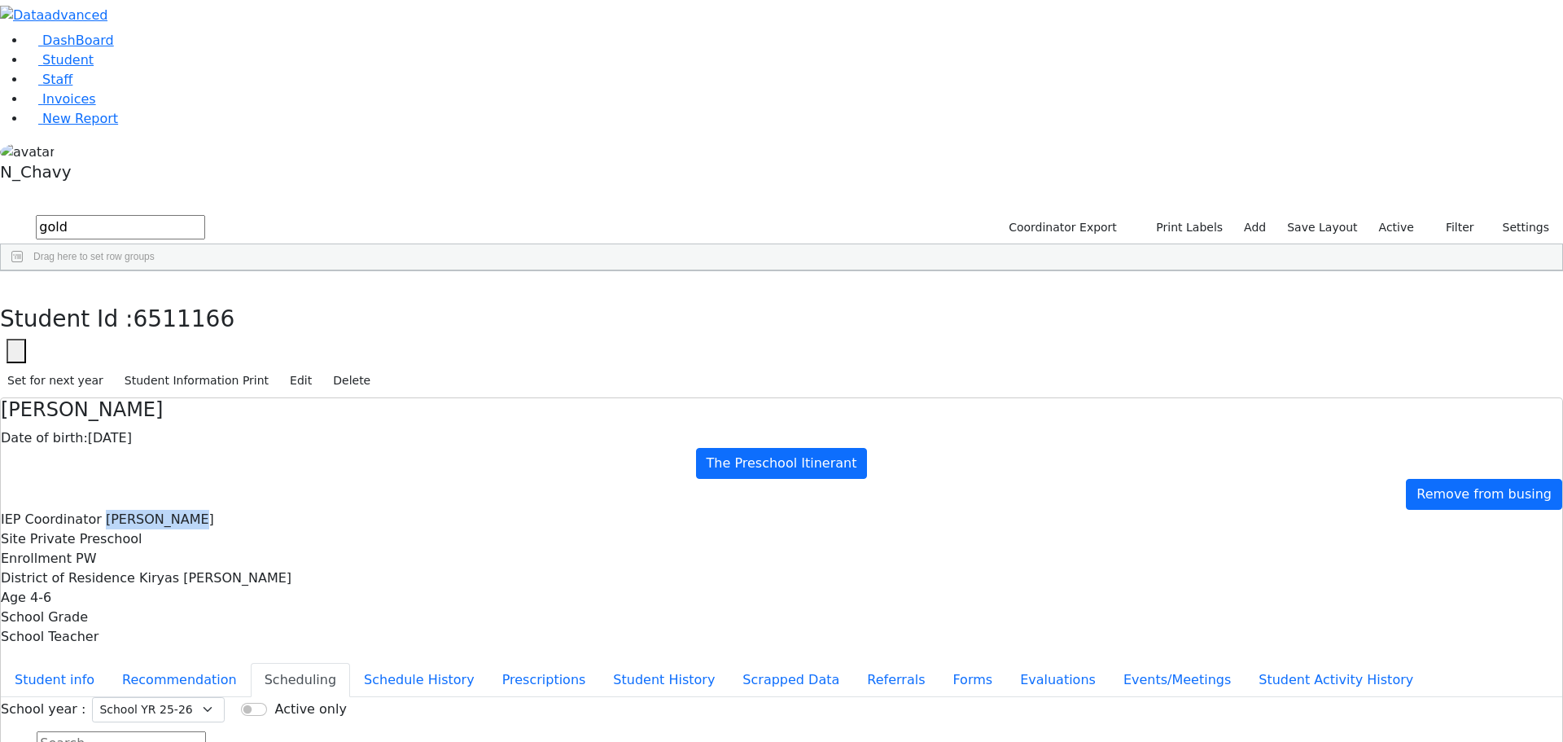
drag, startPoint x: 353, startPoint y: 152, endPoint x: 433, endPoint y: 152, distance: 80.6
click at [433, 510] on div "IEP Coordinator [PERSON_NAME]" at bounding box center [782, 520] width 1562 height 20
click at [214, 511] on span "[PERSON_NAME]" at bounding box center [160, 518] width 108 height 15
click at [251, 663] on button "Recommendation" at bounding box center [179, 680] width 142 height 34
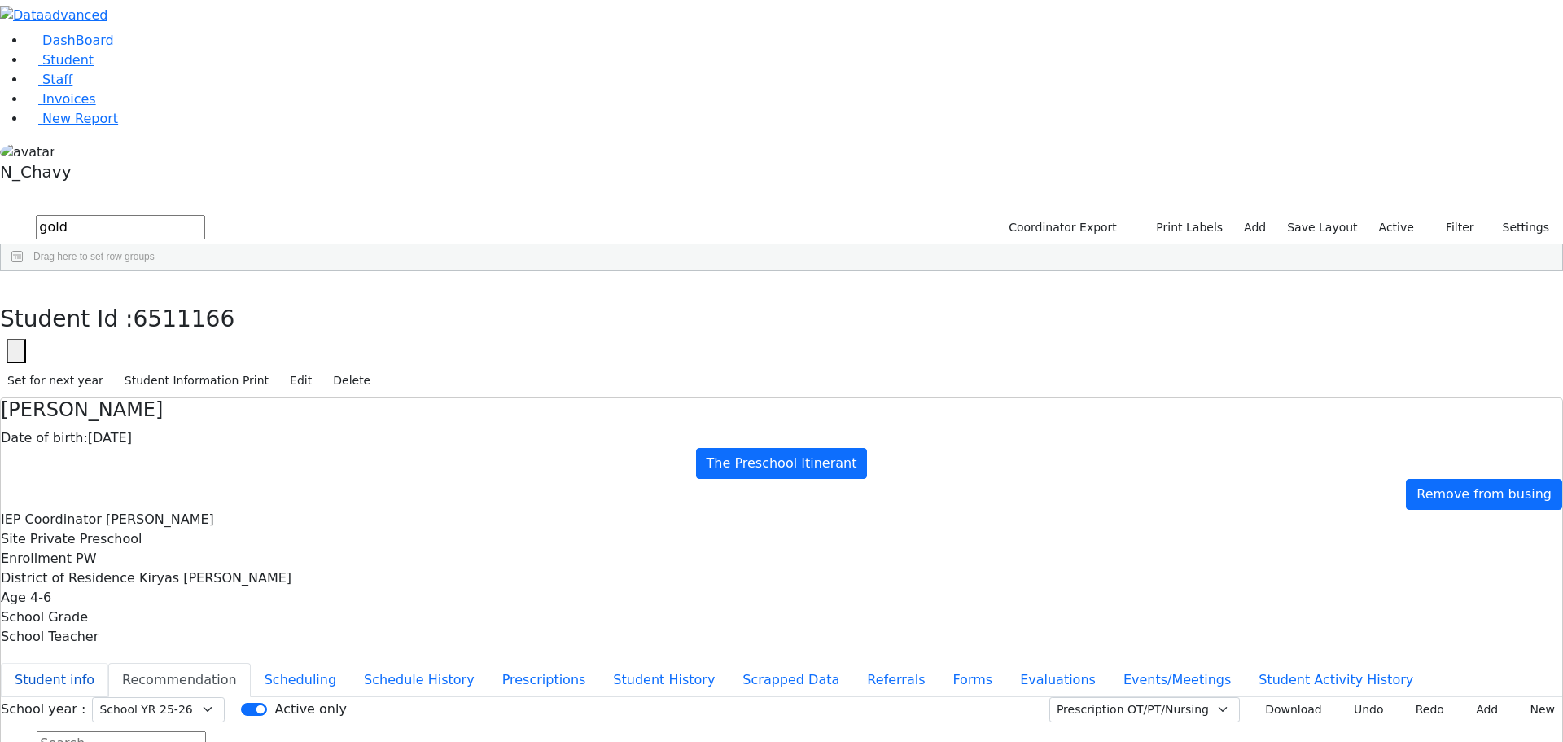
click at [108, 663] on button "Student info" at bounding box center [54, 680] width 107 height 34
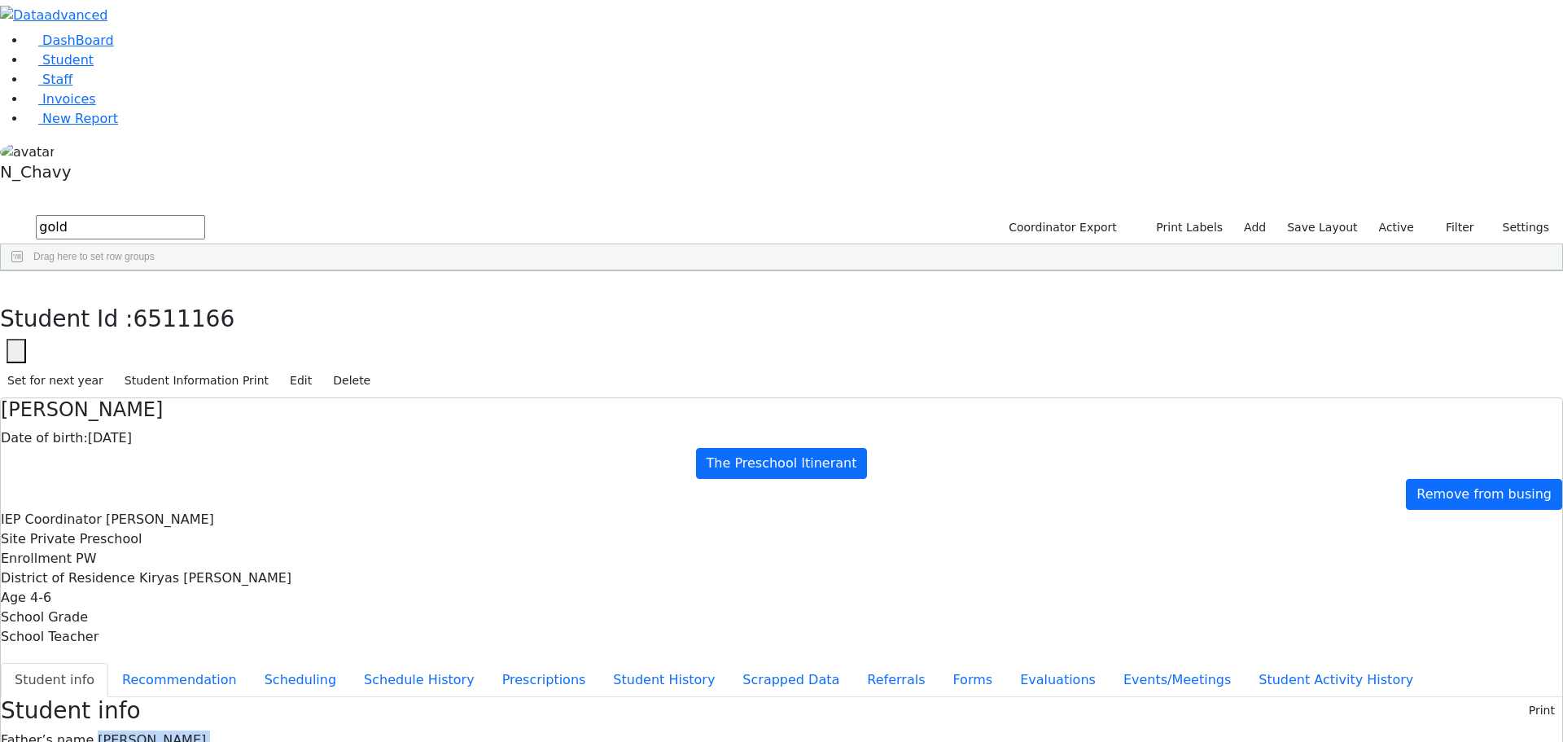
drag, startPoint x: 631, startPoint y: 231, endPoint x: 737, endPoint y: 322, distance: 139.7
